Goal: Answer question/provide support: Ask a question

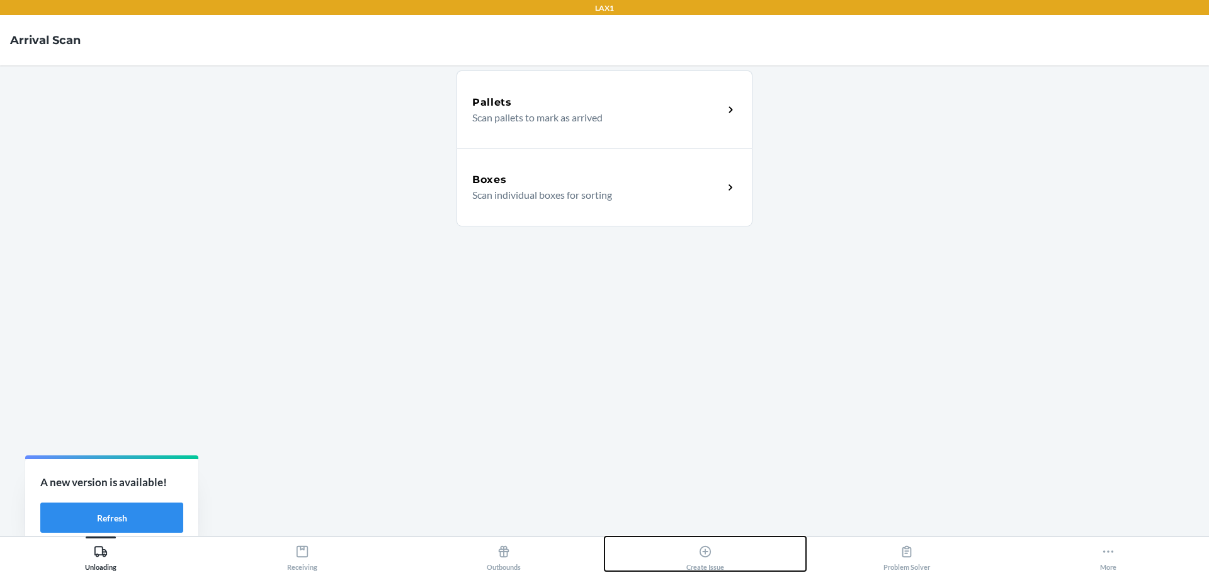
click at [699, 553] on icon at bounding box center [705, 552] width 14 height 14
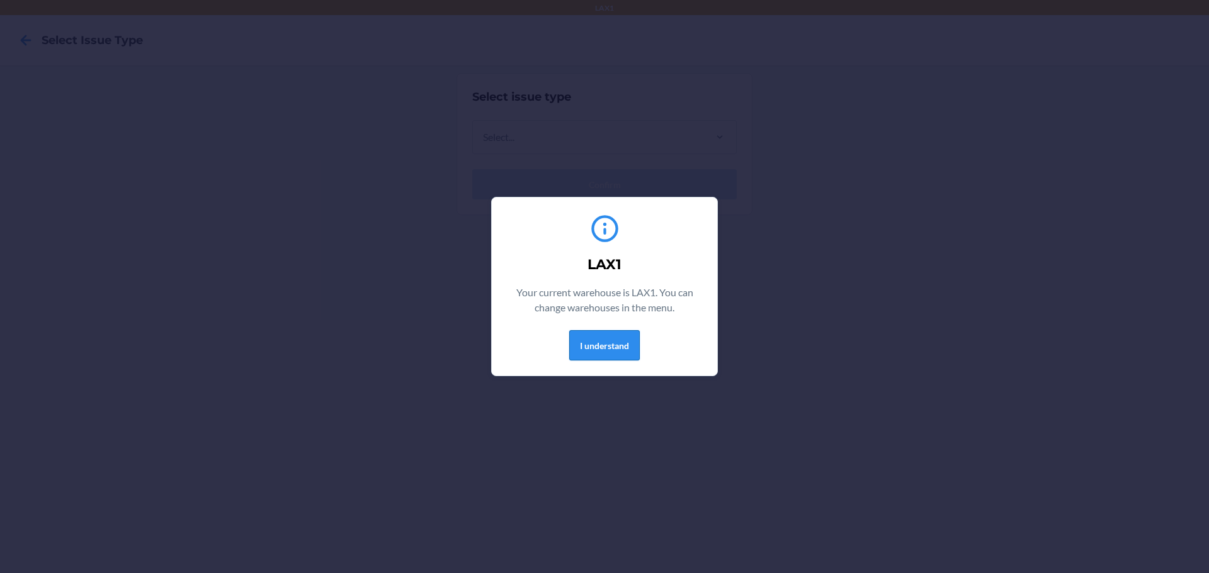
click at [627, 343] on button "I understand" at bounding box center [604, 345] width 70 height 30
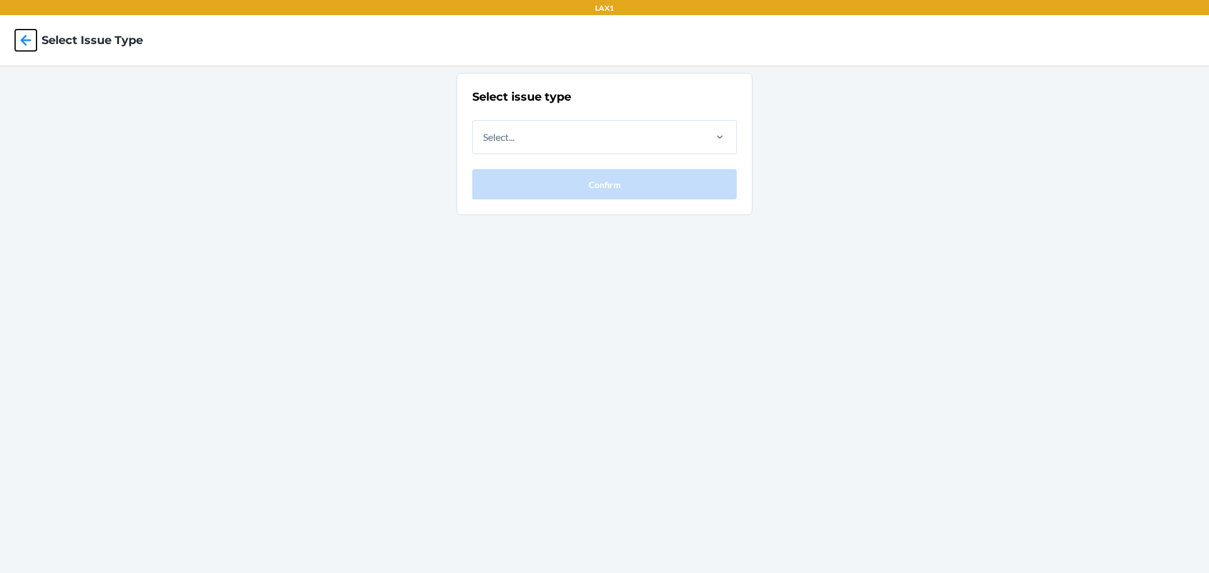
click at [35, 43] on icon at bounding box center [25, 40] width 21 height 21
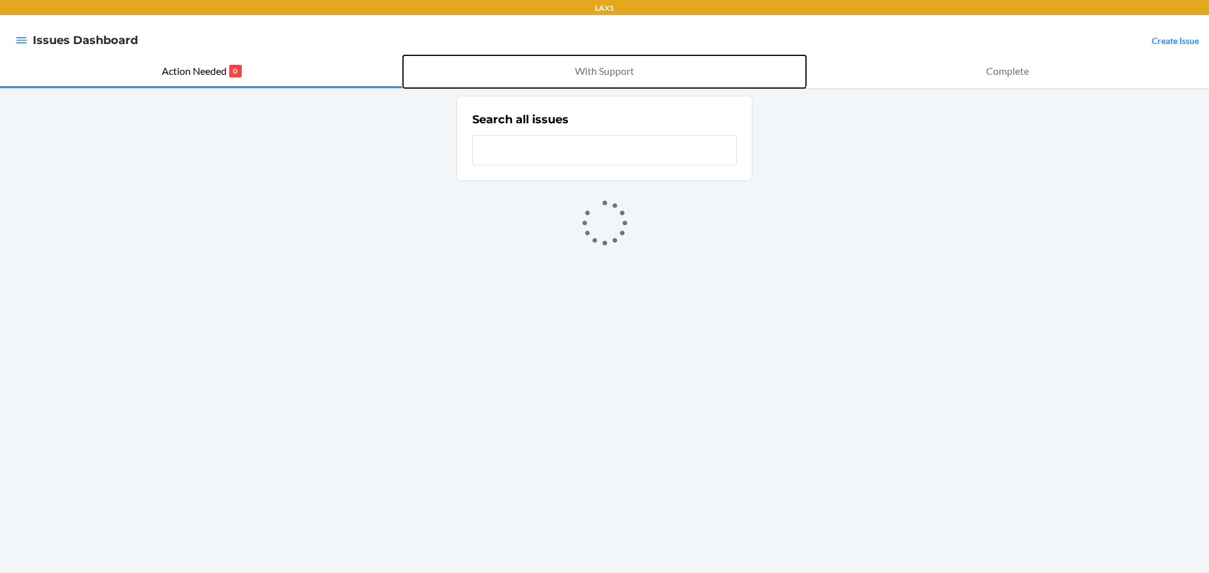
click at [610, 72] on p "With Support" at bounding box center [604, 71] width 59 height 15
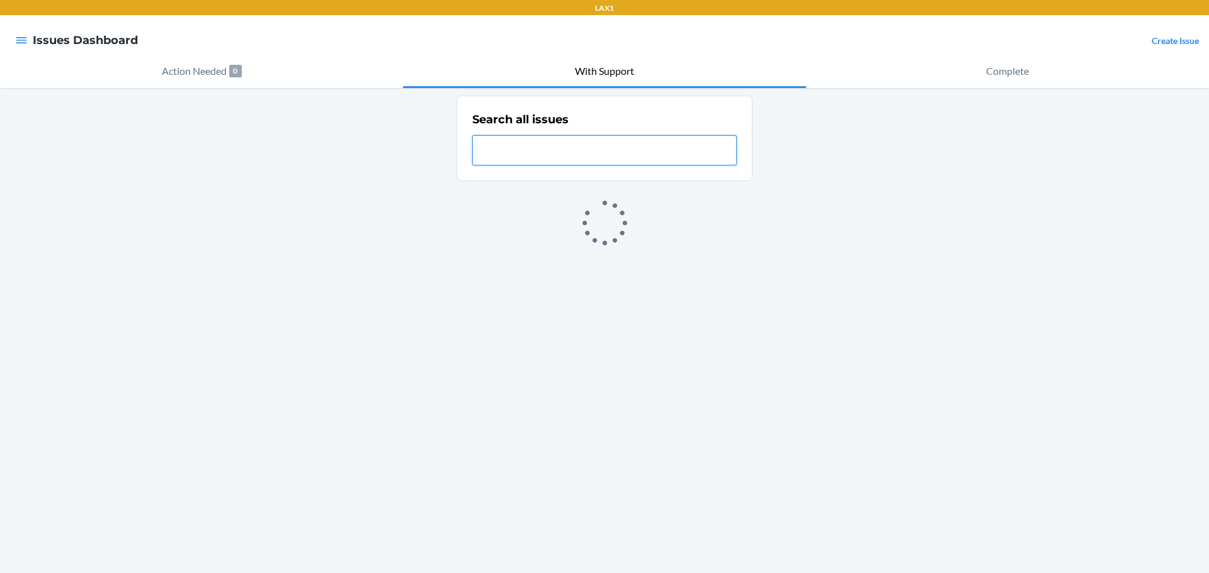
click at [602, 153] on input "text" at bounding box center [604, 150] width 264 height 30
paste input "WPNFFAUG"
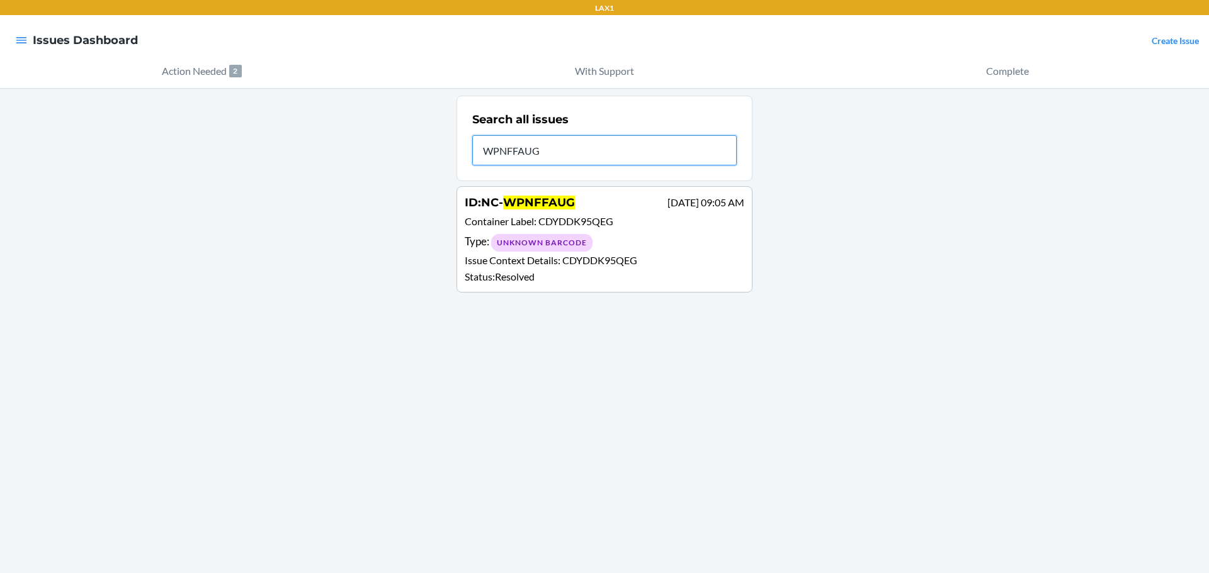
type input "WPNFFAUG"
click at [609, 236] on div "Type : Unknown Barcode" at bounding box center [604, 243] width 279 height 18
